Goal: Information Seeking & Learning: Compare options

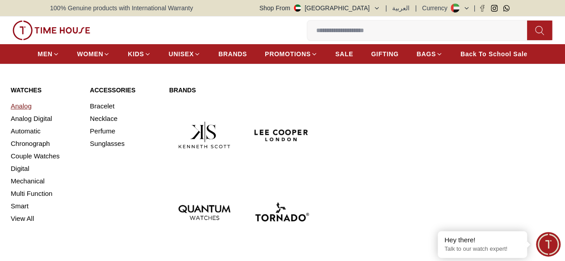
click at [28, 113] on link "Analog" at bounding box center [45, 106] width 68 height 13
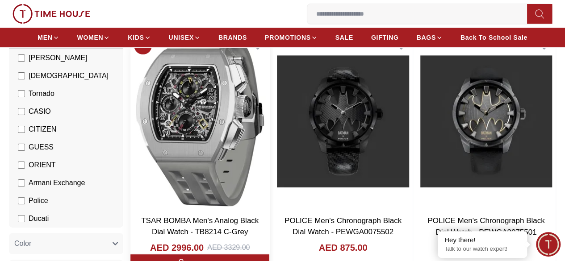
scroll to position [101, 0]
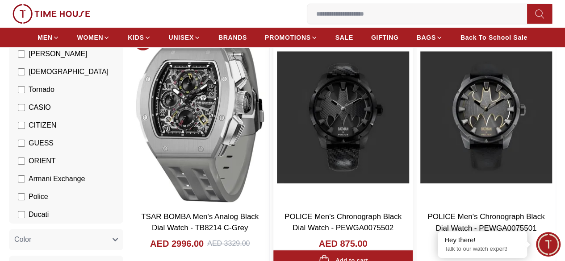
click at [368, 102] on img at bounding box center [342, 117] width 139 height 177
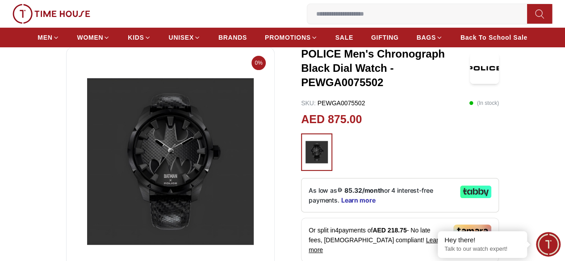
scroll to position [53, 0]
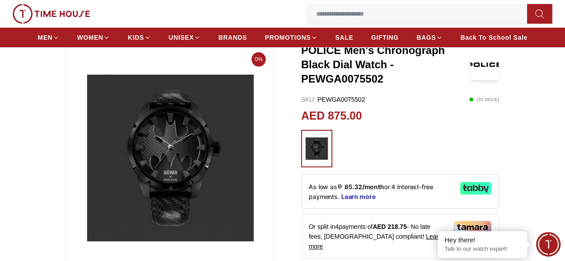
click at [198, 178] on img at bounding box center [170, 158] width 193 height 214
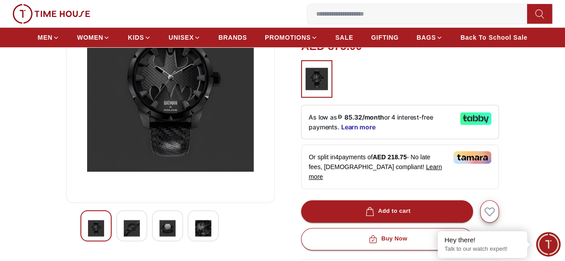
scroll to position [92, 0]
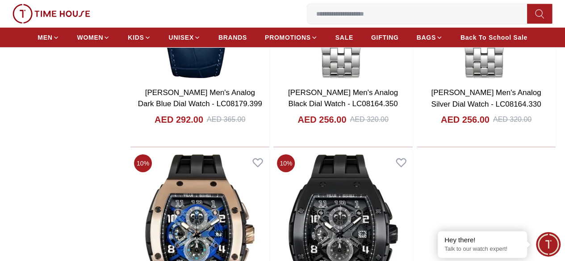
scroll to position [1459, 0]
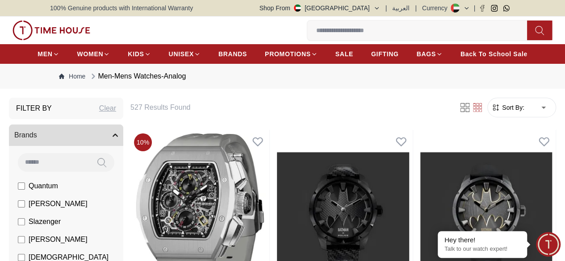
click at [118, 138] on icon "button" at bounding box center [115, 135] width 5 height 5
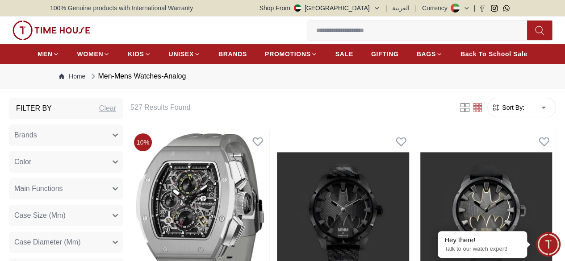
click at [118, 138] on icon "button" at bounding box center [115, 135] width 5 height 5
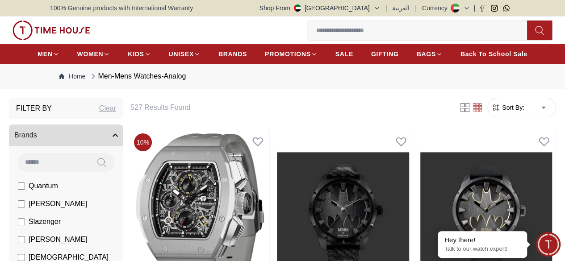
click at [118, 138] on icon "button" at bounding box center [115, 135] width 5 height 5
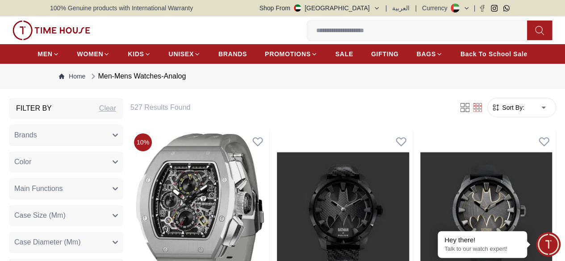
click at [118, 165] on icon "button" at bounding box center [115, 161] width 5 height 5
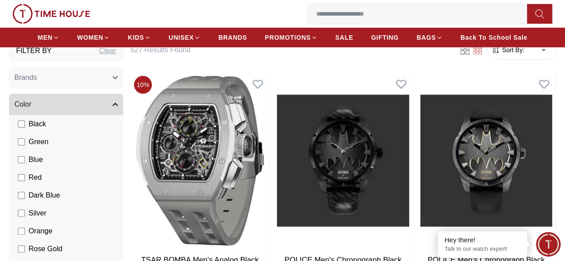
scroll to position [37, 0]
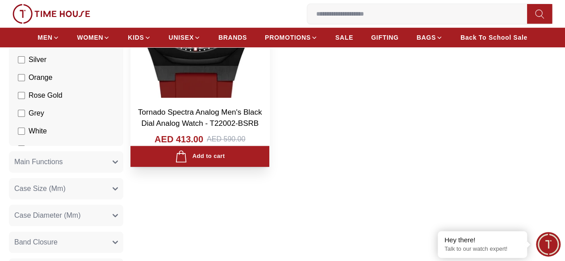
scroll to position [205, 0]
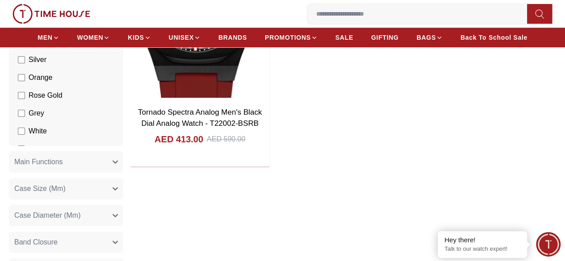
click at [117, 163] on icon "button" at bounding box center [115, 162] width 4 height 2
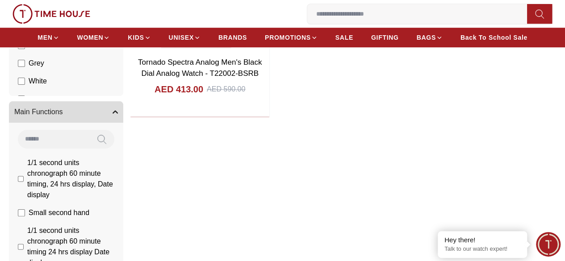
scroll to position [276, 0]
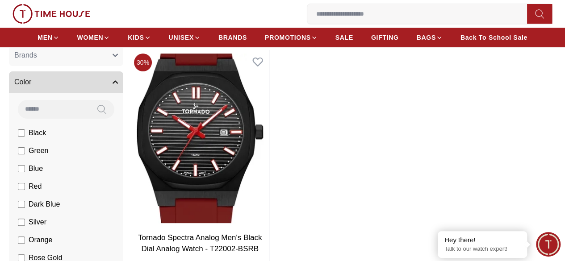
click at [118, 58] on icon "button" at bounding box center [115, 55] width 5 height 5
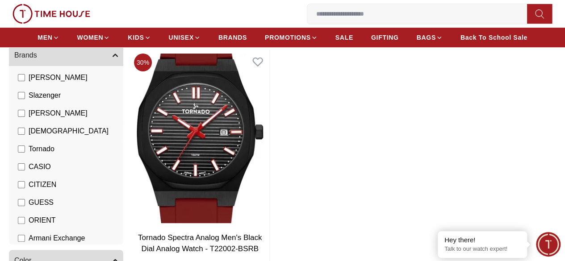
scroll to position [47, 0]
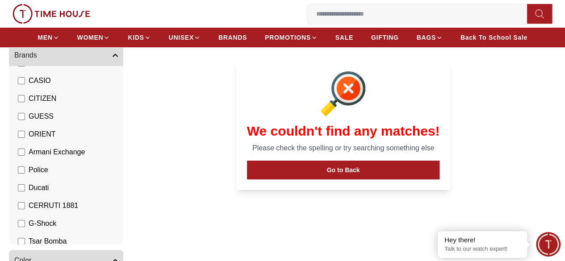
scroll to position [138, 0]
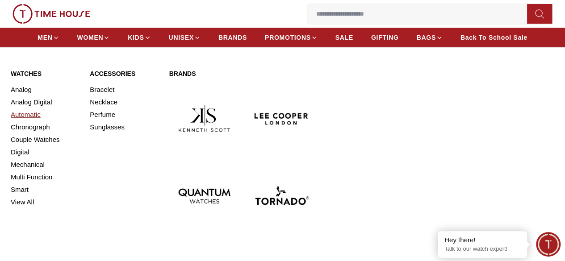
click at [30, 121] on link "Automatic" at bounding box center [45, 115] width 68 height 13
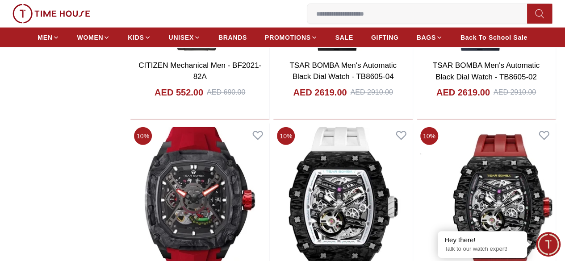
scroll to position [991, 0]
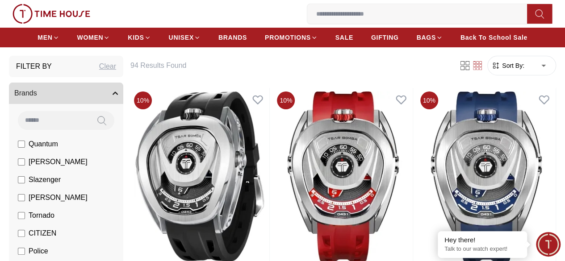
scroll to position [34, 0]
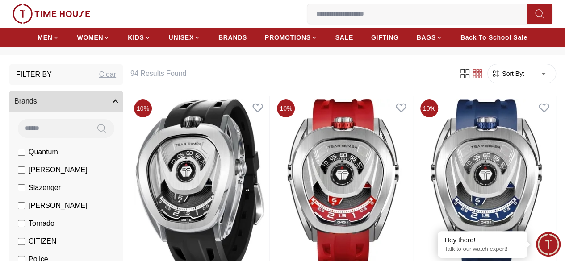
click at [116, 80] on div "Clear" at bounding box center [107, 74] width 17 height 11
click at [118, 104] on icon "button" at bounding box center [115, 101] width 5 height 5
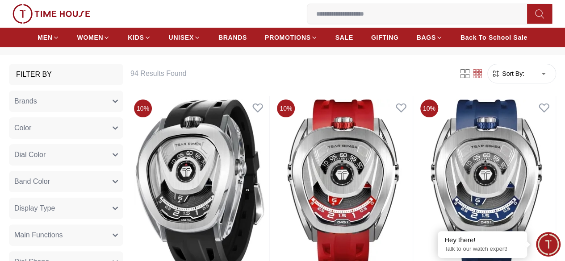
click at [123, 112] on button "Brands" at bounding box center [66, 101] width 114 height 21
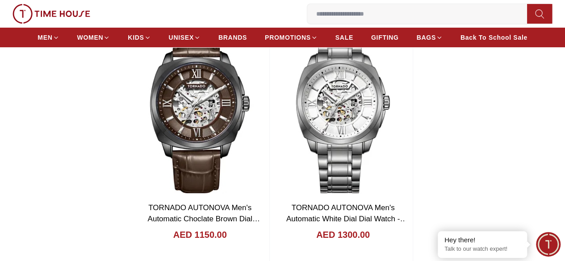
scroll to position [1587, 0]
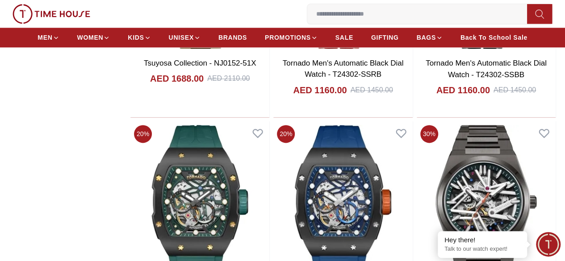
scroll to position [2225, 0]
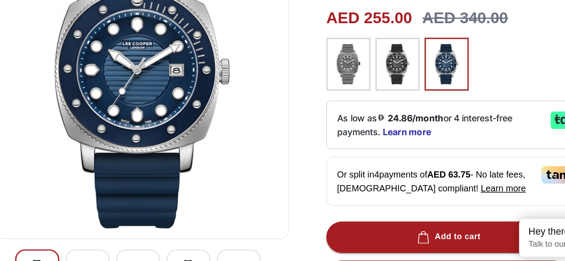
scroll to position [80, 0]
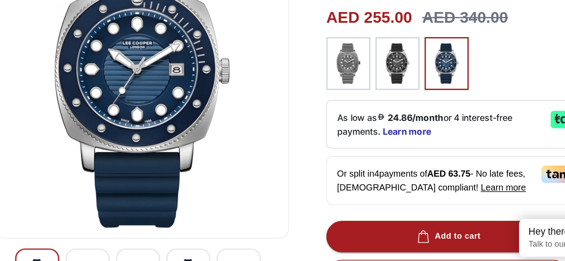
click at [340, 118] on img at bounding box center [351, 121] width 22 height 29
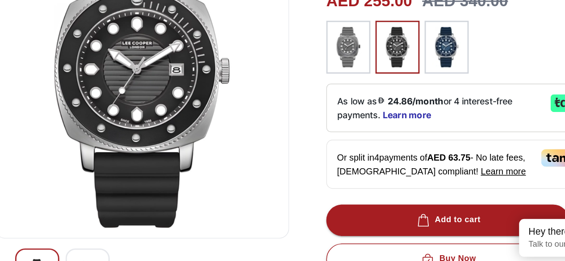
click at [375, 124] on img at bounding box center [386, 109] width 22 height 29
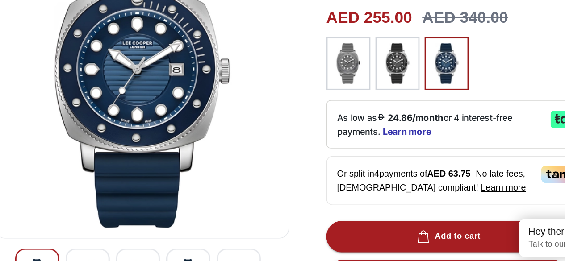
click at [344, 125] on img at bounding box center [351, 121] width 22 height 29
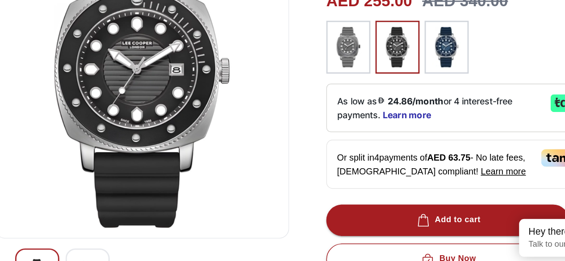
click at [377, 124] on img at bounding box center [386, 109] width 22 height 29
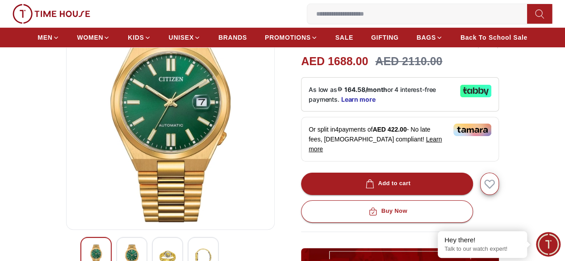
scroll to position [169, 0]
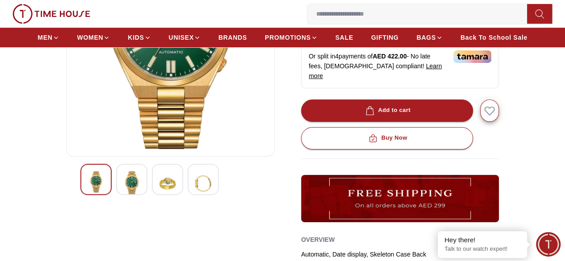
click at [159, 191] on img at bounding box center [167, 184] width 16 height 24
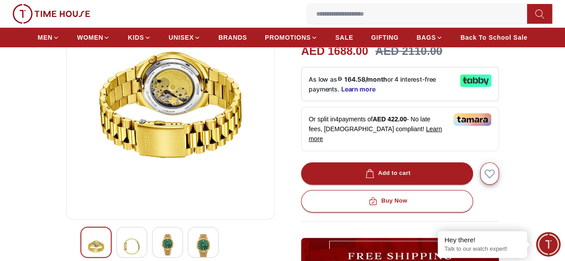
scroll to position [105, 0]
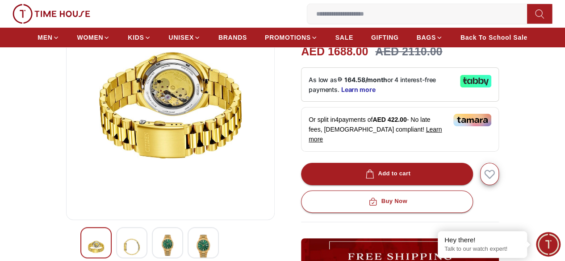
click at [195, 246] on img at bounding box center [203, 247] width 16 height 24
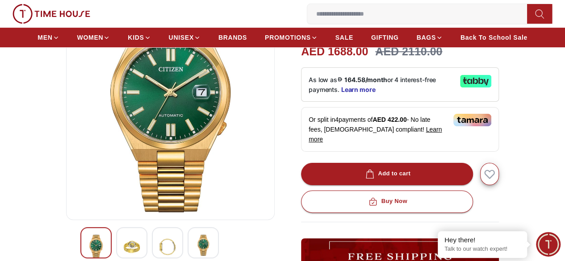
click at [159, 251] on img at bounding box center [167, 247] width 16 height 24
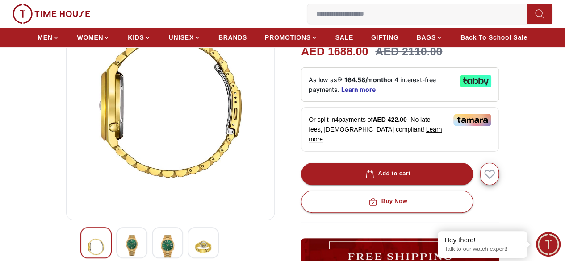
click at [124, 252] on img at bounding box center [132, 245] width 16 height 21
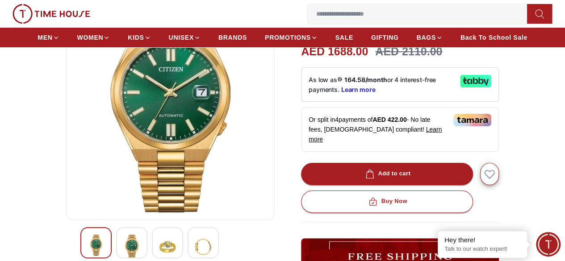
click at [88, 250] on img at bounding box center [96, 245] width 16 height 21
click at [195, 256] on img at bounding box center [203, 247] width 16 height 24
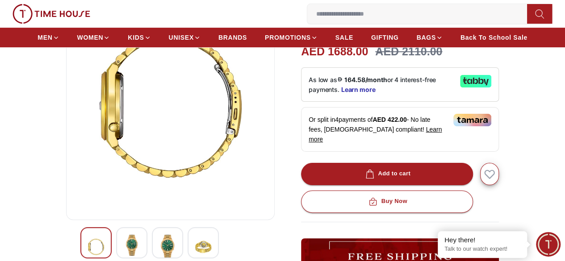
click at [161, 251] on div at bounding box center [167, 242] width 31 height 31
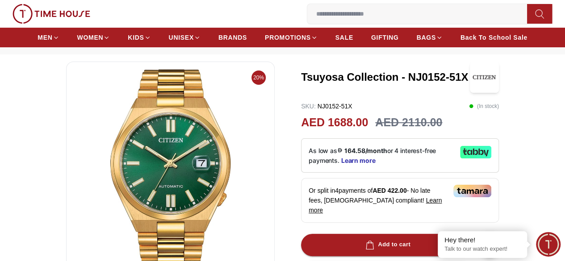
scroll to position [0, 0]
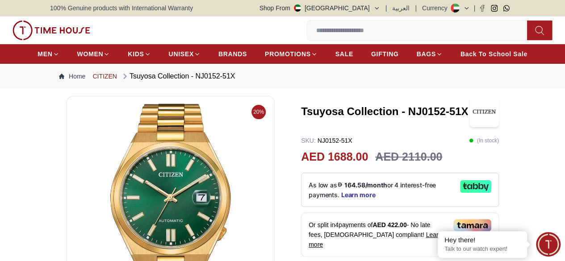
click at [108, 81] on link "CITIZEN" at bounding box center [104, 76] width 24 height 9
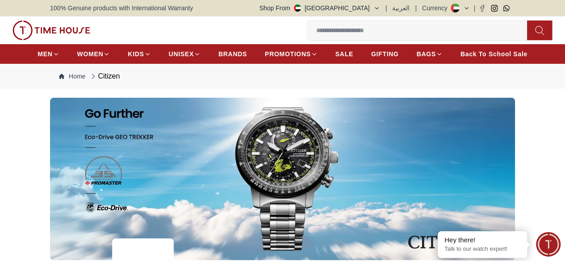
click at [108, 82] on div "Citizen" at bounding box center [104, 76] width 31 height 11
copy div "Citizen"
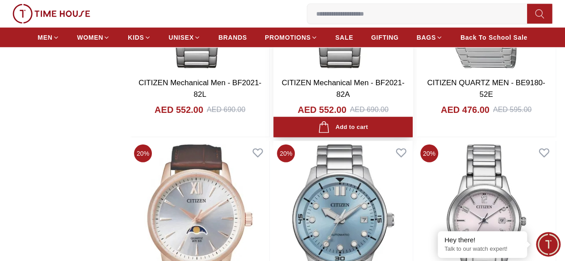
scroll to position [1280, 0]
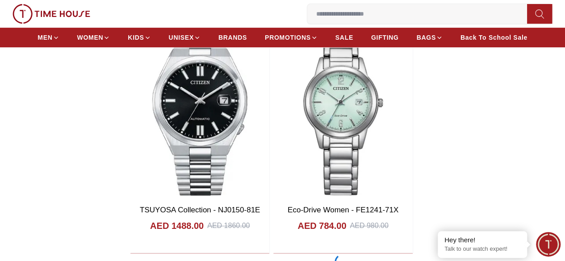
scroll to position [1857, 0]
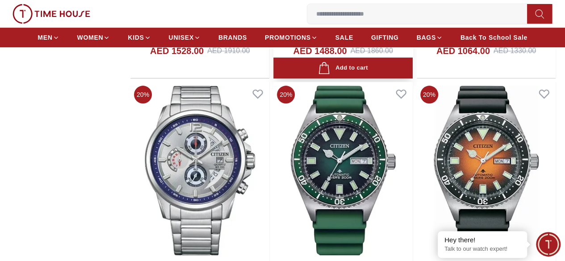
scroll to position [3475, 0]
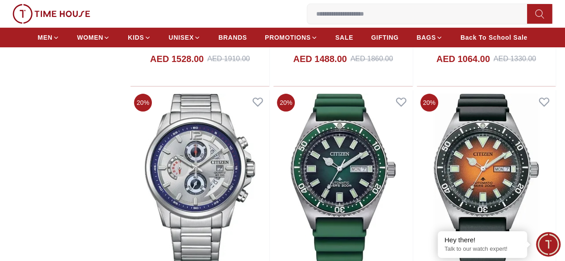
drag, startPoint x: 252, startPoint y: 155, endPoint x: 197, endPoint y: 164, distance: 55.7
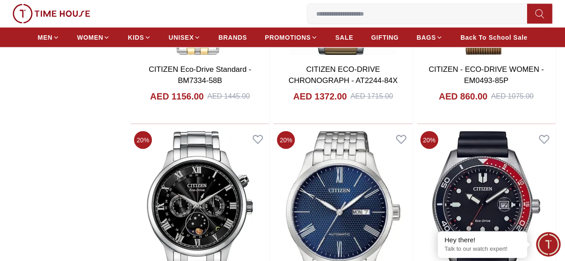
scroll to position [4404, 0]
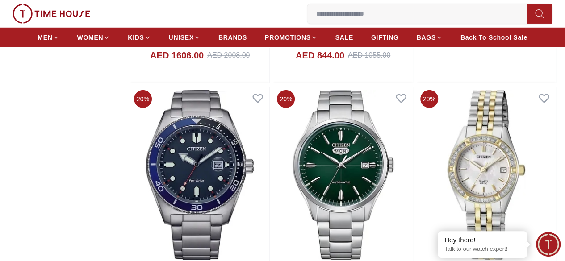
scroll to position [4727, 0]
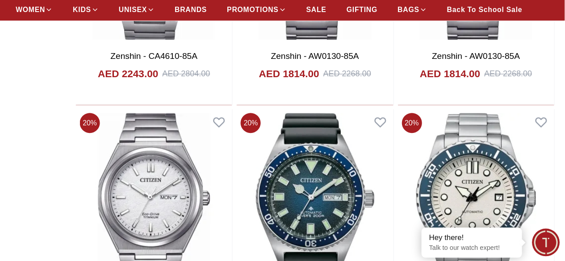
scroll to position [6615, 0]
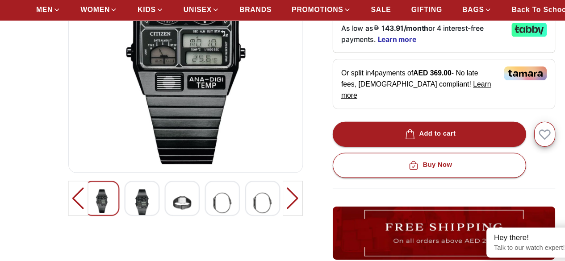
scroll to position [170, 0]
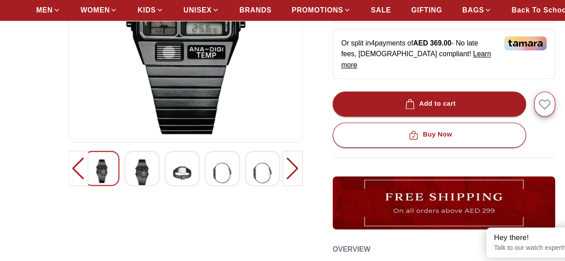
click at [159, 193] on img at bounding box center [167, 183] width 16 height 24
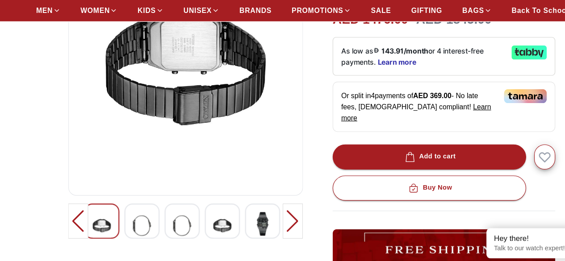
scroll to position [123, 0]
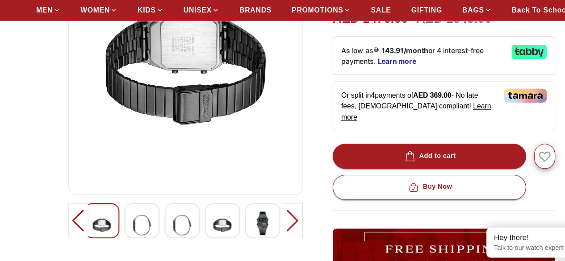
click at [268, 241] on div at bounding box center [266, 224] width 18 height 31
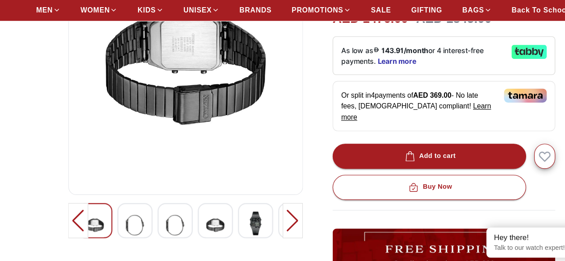
click at [260, 241] on img at bounding box center [268, 229] width 16 height 24
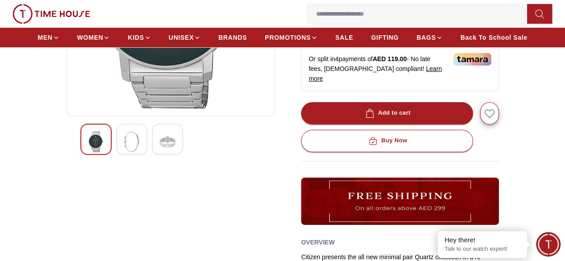
scroll to position [222, 0]
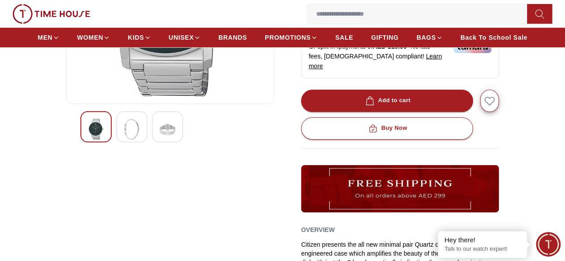
click at [159, 135] on img at bounding box center [167, 129] width 16 height 21
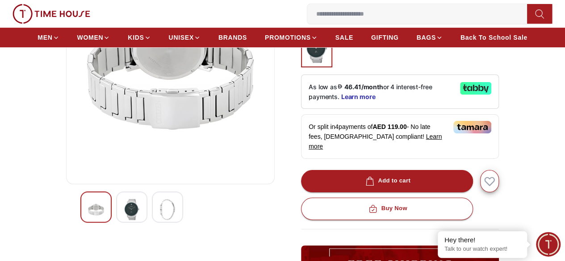
scroll to position [119, 0]
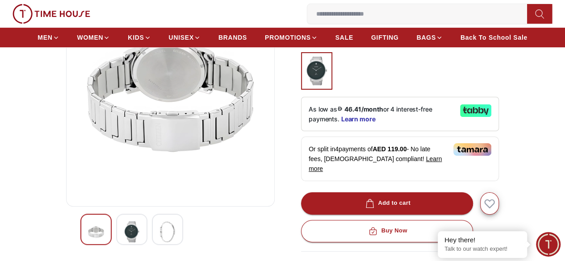
click at [124, 233] on img at bounding box center [132, 232] width 16 height 21
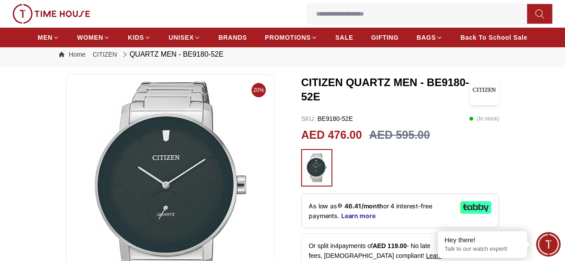
scroll to position [15, 0]
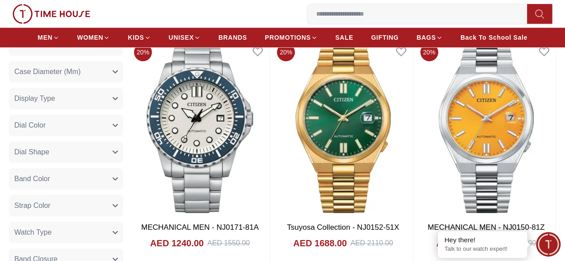
scroll to position [372, 0]
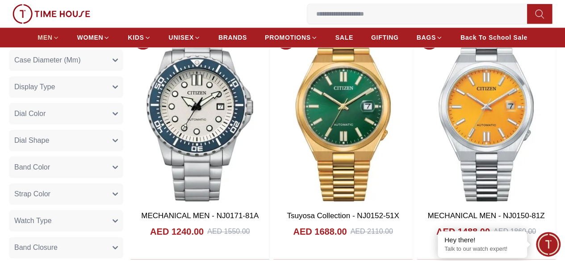
click at [59, 35] on link "MEN" at bounding box center [48, 37] width 21 height 16
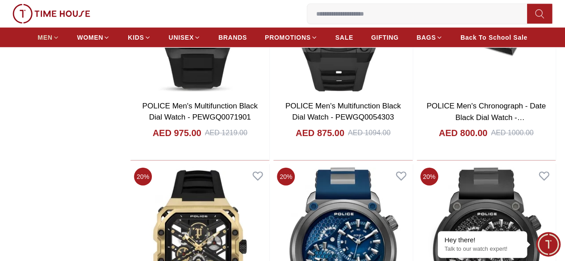
scroll to position [1195, 0]
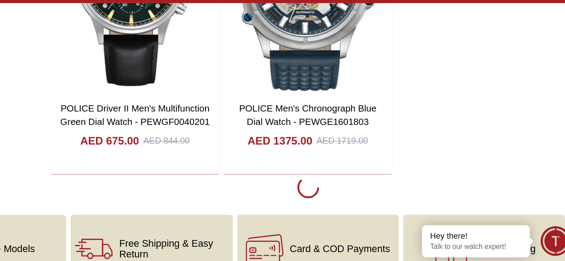
scroll to position [1671, 0]
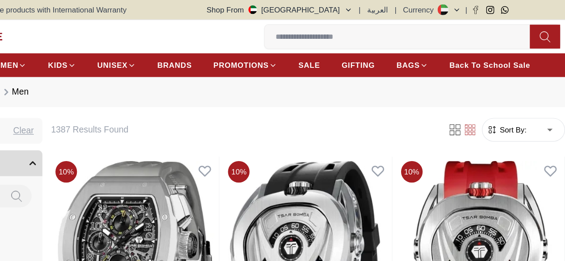
click at [527, 40] on button at bounding box center [539, 31] width 25 height 20
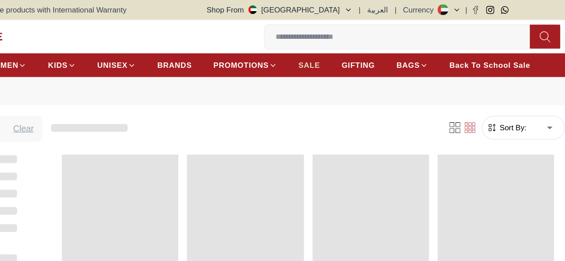
click at [353, 62] on link "SALE" at bounding box center [344, 54] width 18 height 16
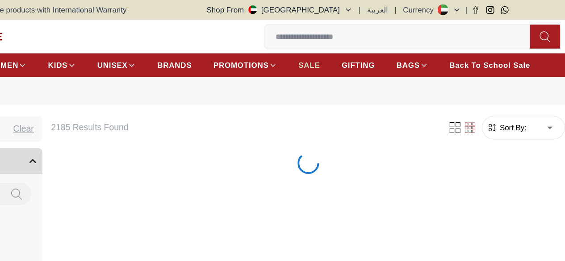
click at [353, 58] on span "SALE" at bounding box center [344, 54] width 18 height 9
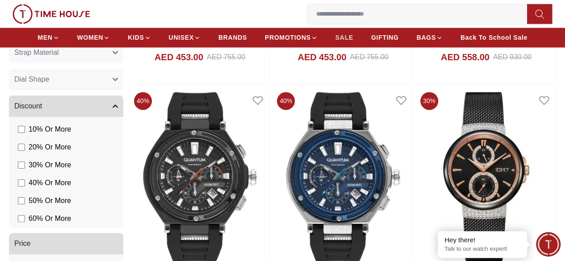
scroll to position [704, 0]
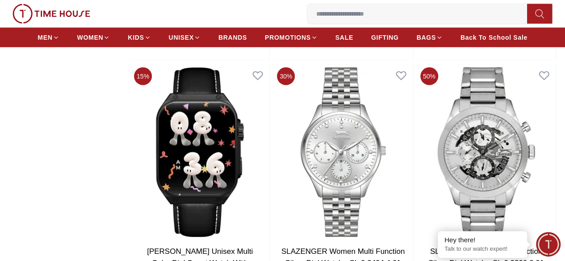
scroll to position [2943, 0]
click at [307, 19] on input at bounding box center [420, 14] width 227 height 18
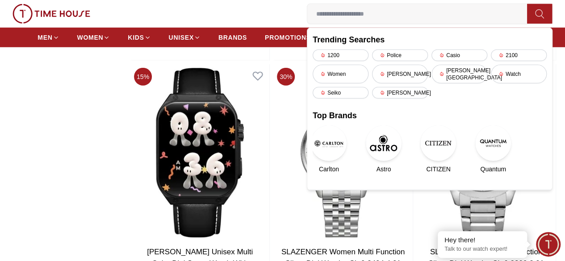
click at [311, 141] on img at bounding box center [329, 144] width 36 height 36
